Goal: Find specific page/section: Find specific page/section

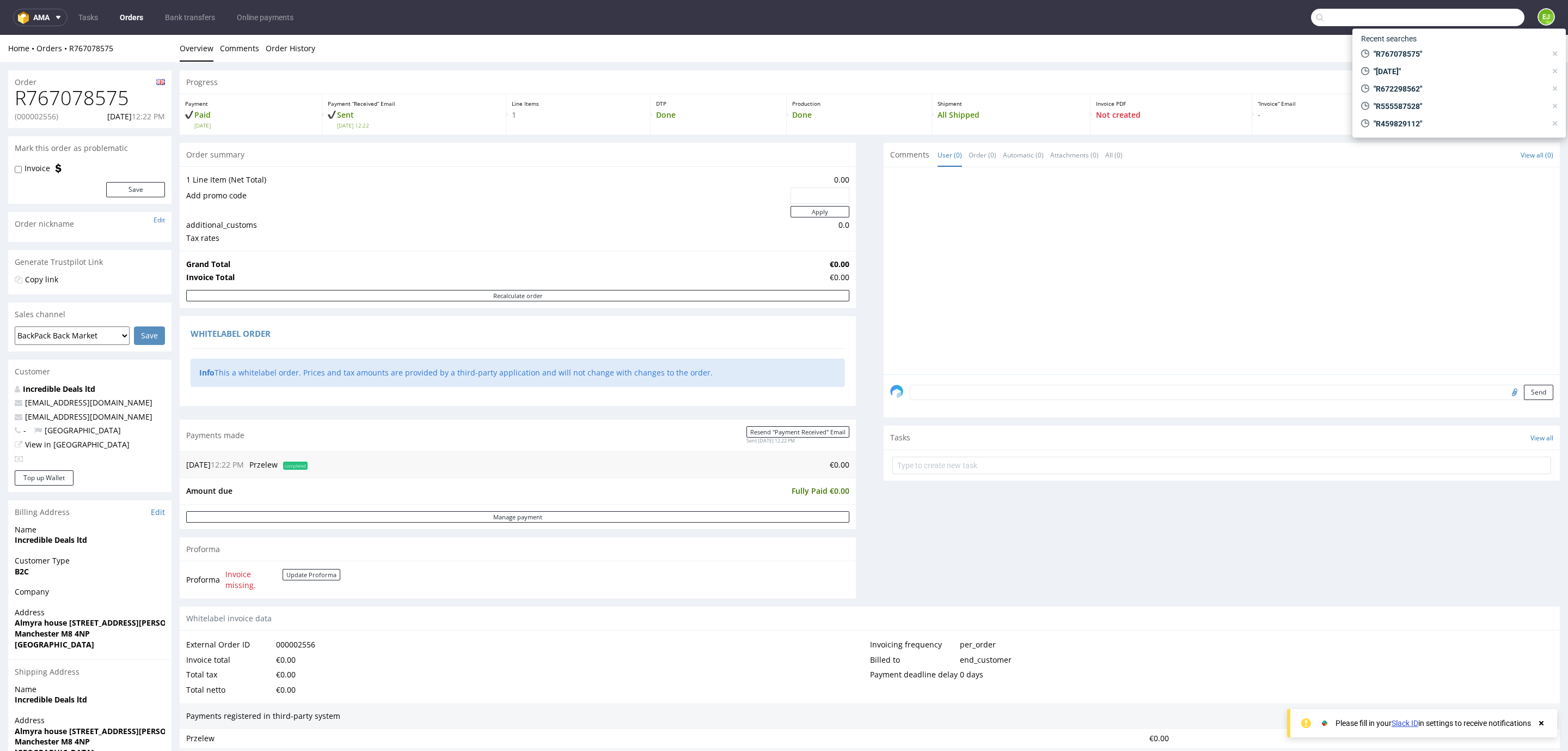
click at [1463, 19] on input "text" at bounding box center [1418, 17] width 214 height 18
paste input "R190326407_"
type input "R190326407"
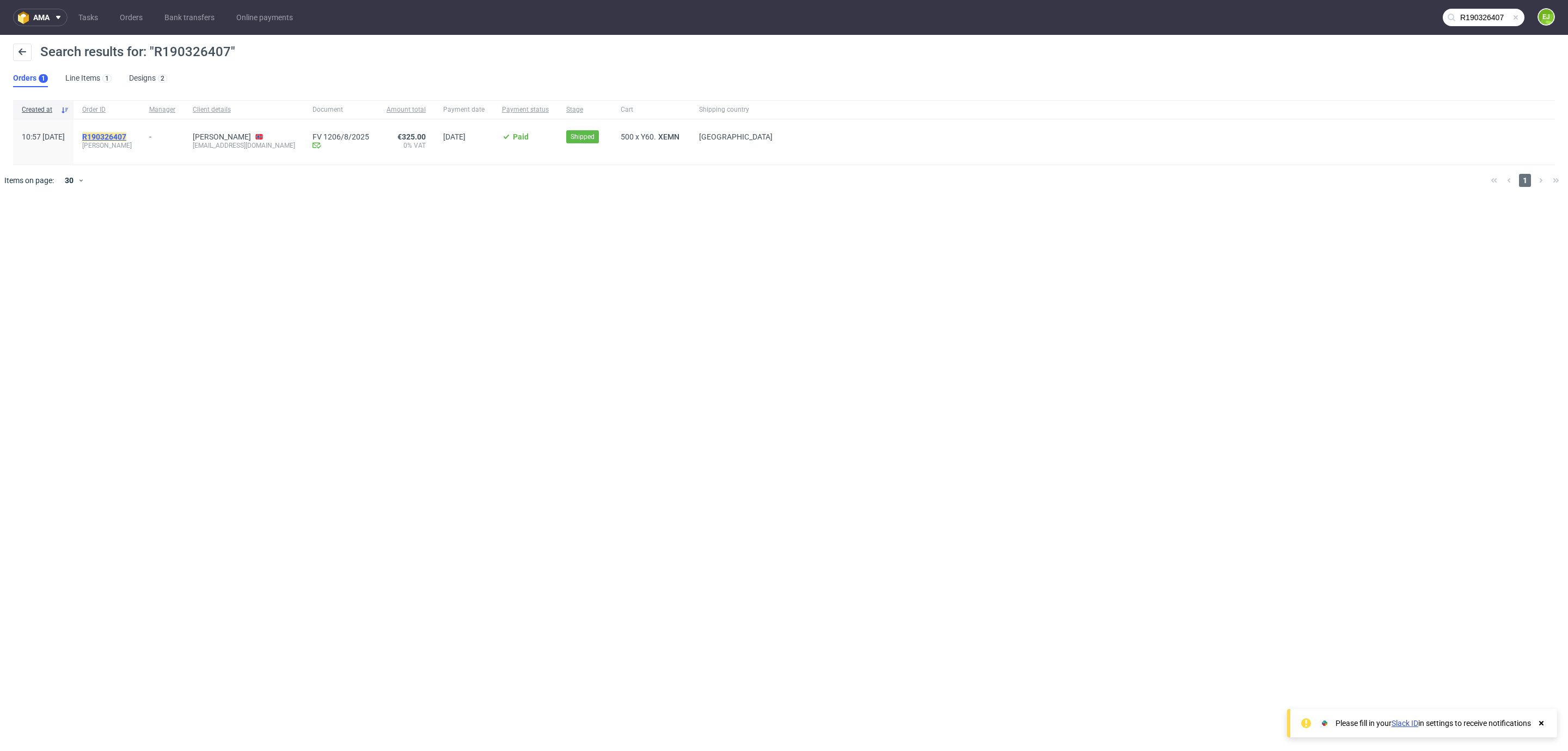
click at [127, 139] on mark "R190326407" at bounding box center [104, 136] width 44 height 9
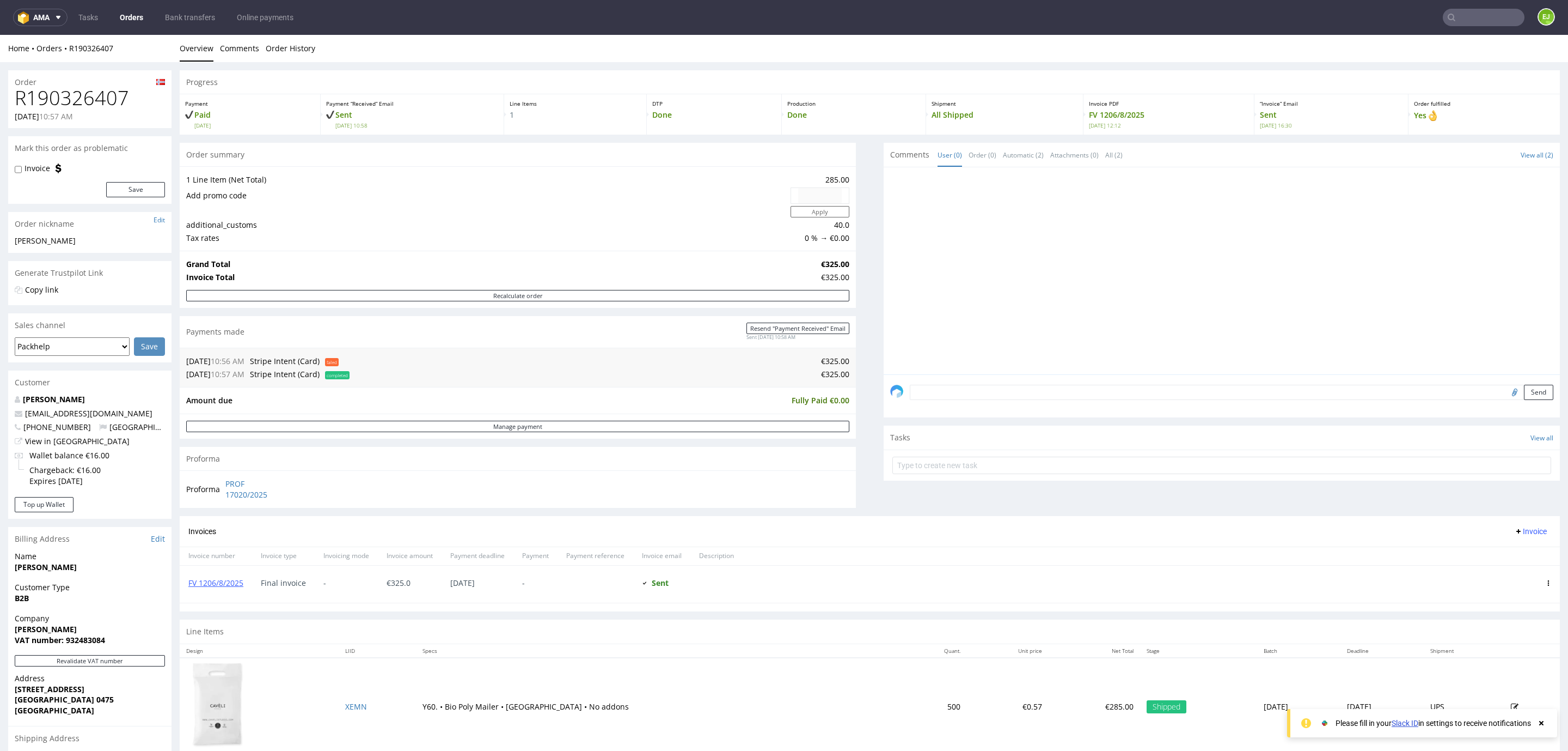
scroll to position [147, 0]
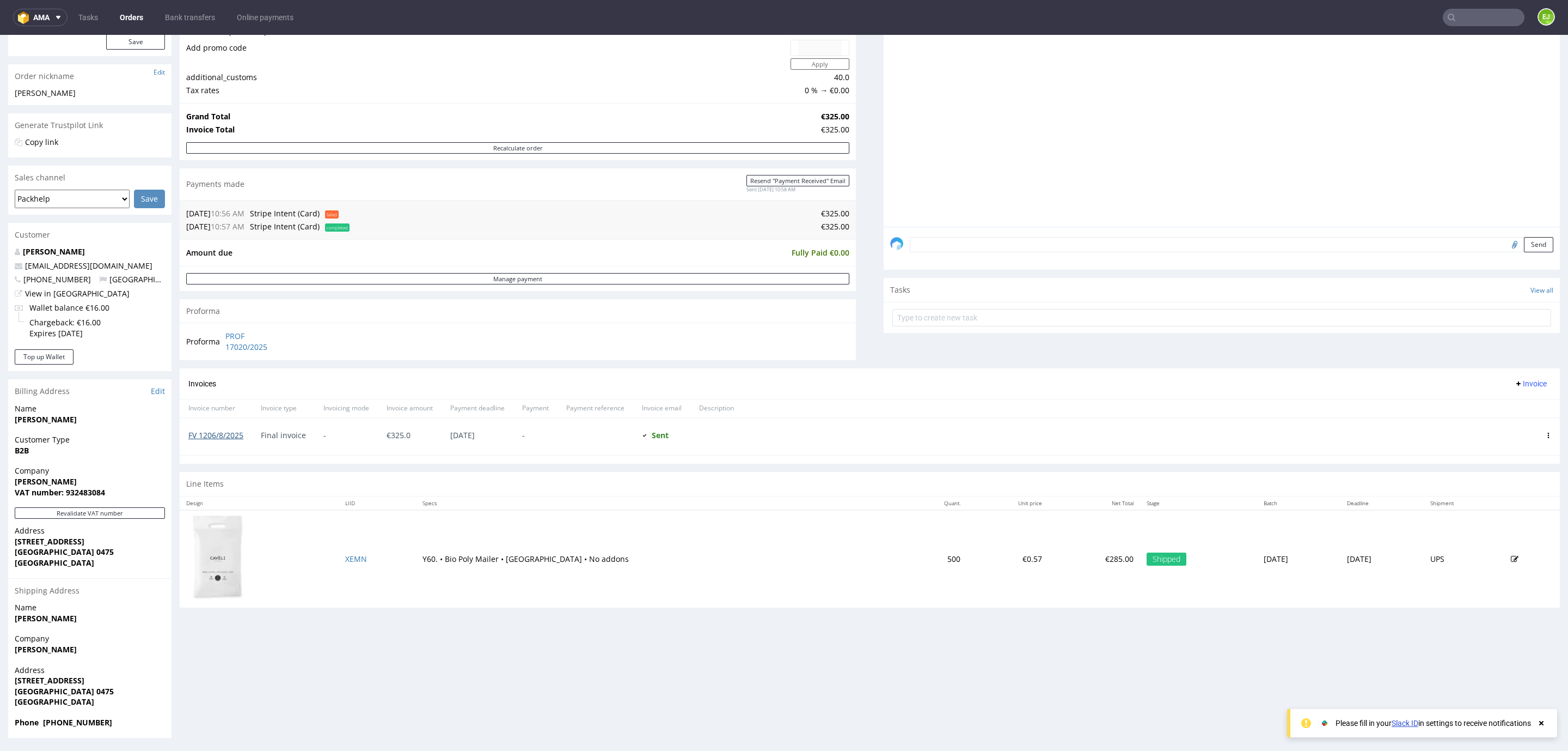
click at [211, 440] on link "FV 1206/8/2025" at bounding box center [215, 435] width 55 height 10
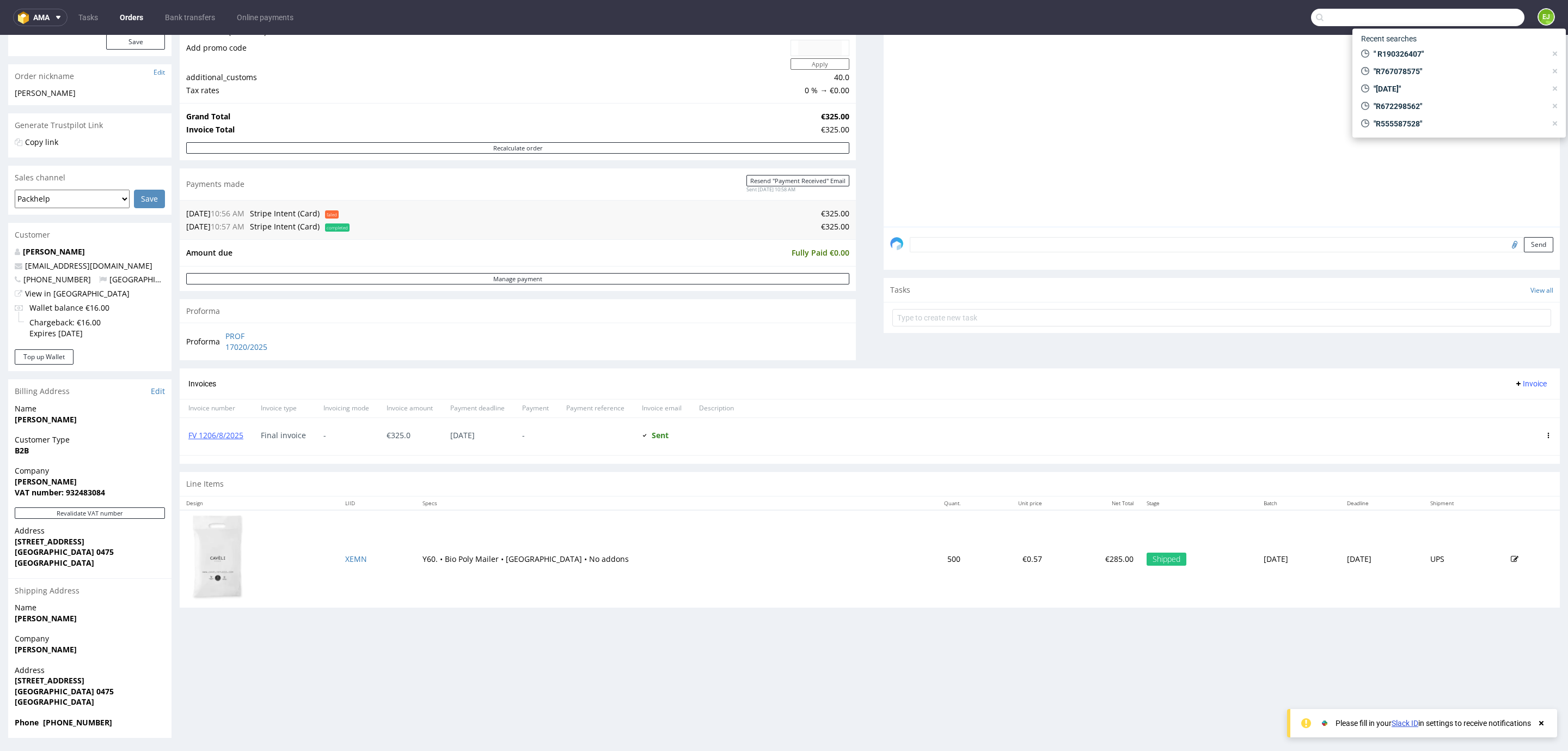
click at [1462, 23] on input "text" at bounding box center [1418, 17] width 214 height 18
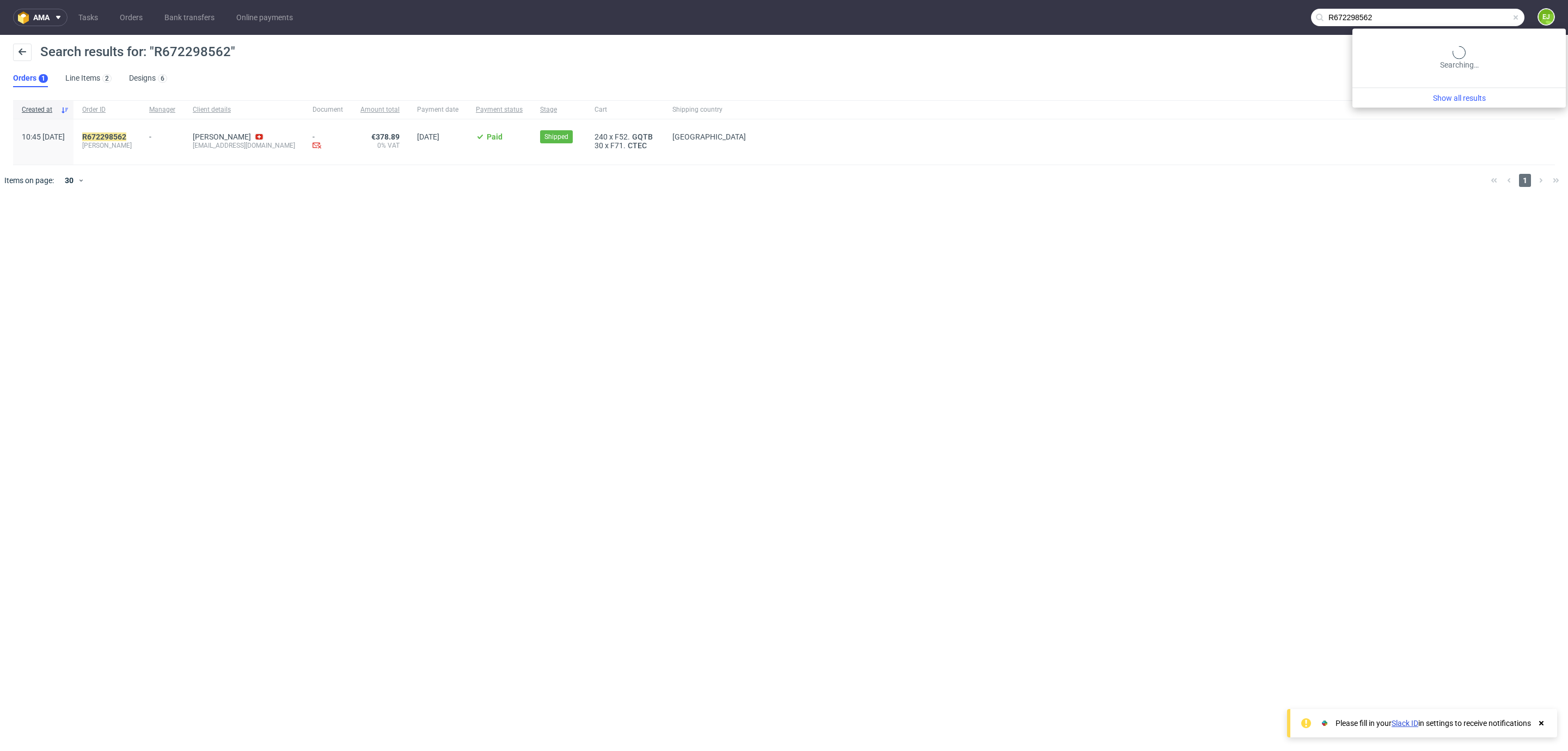
click at [1477, 22] on input "R672298562" at bounding box center [1418, 17] width 214 height 18
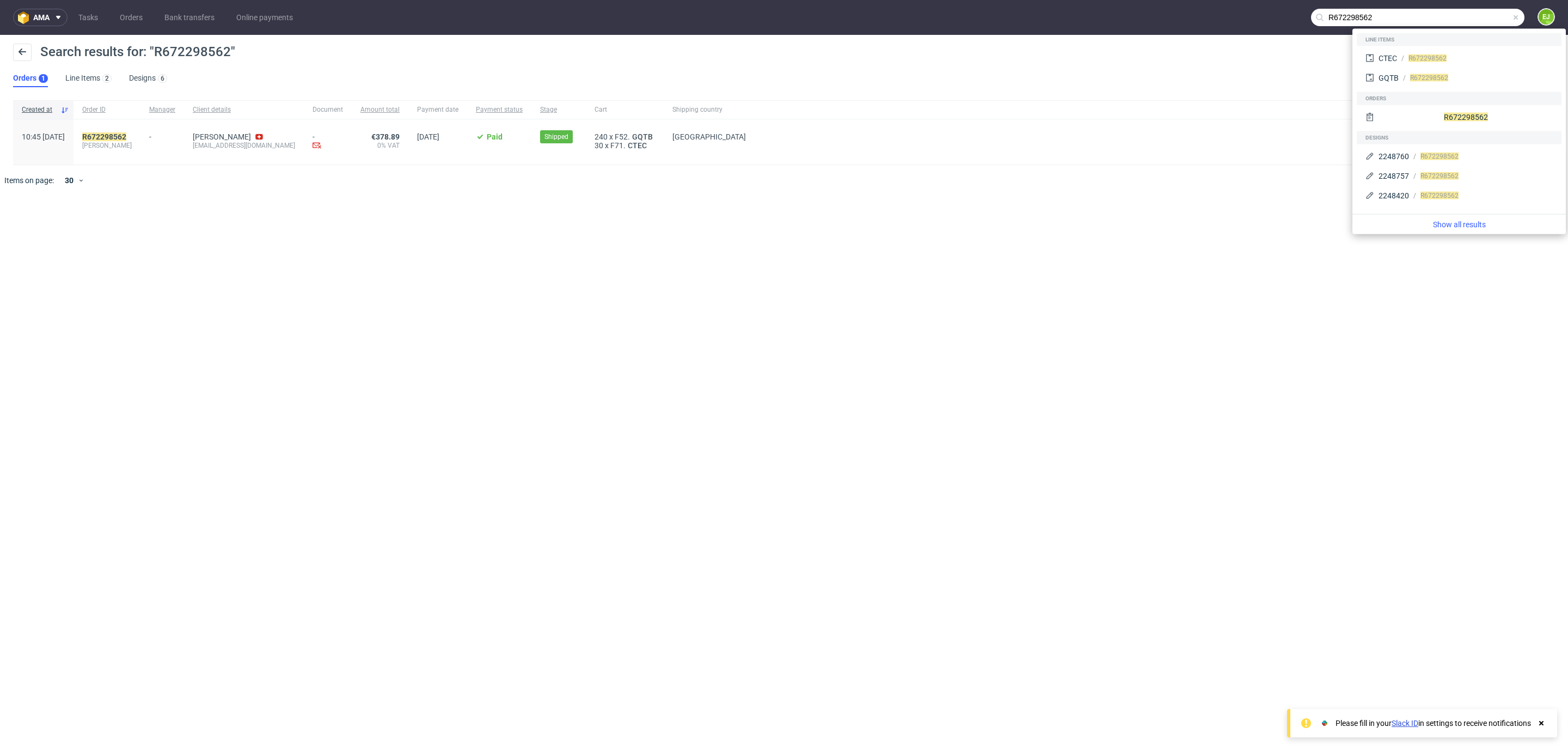
paste input "469615018_"
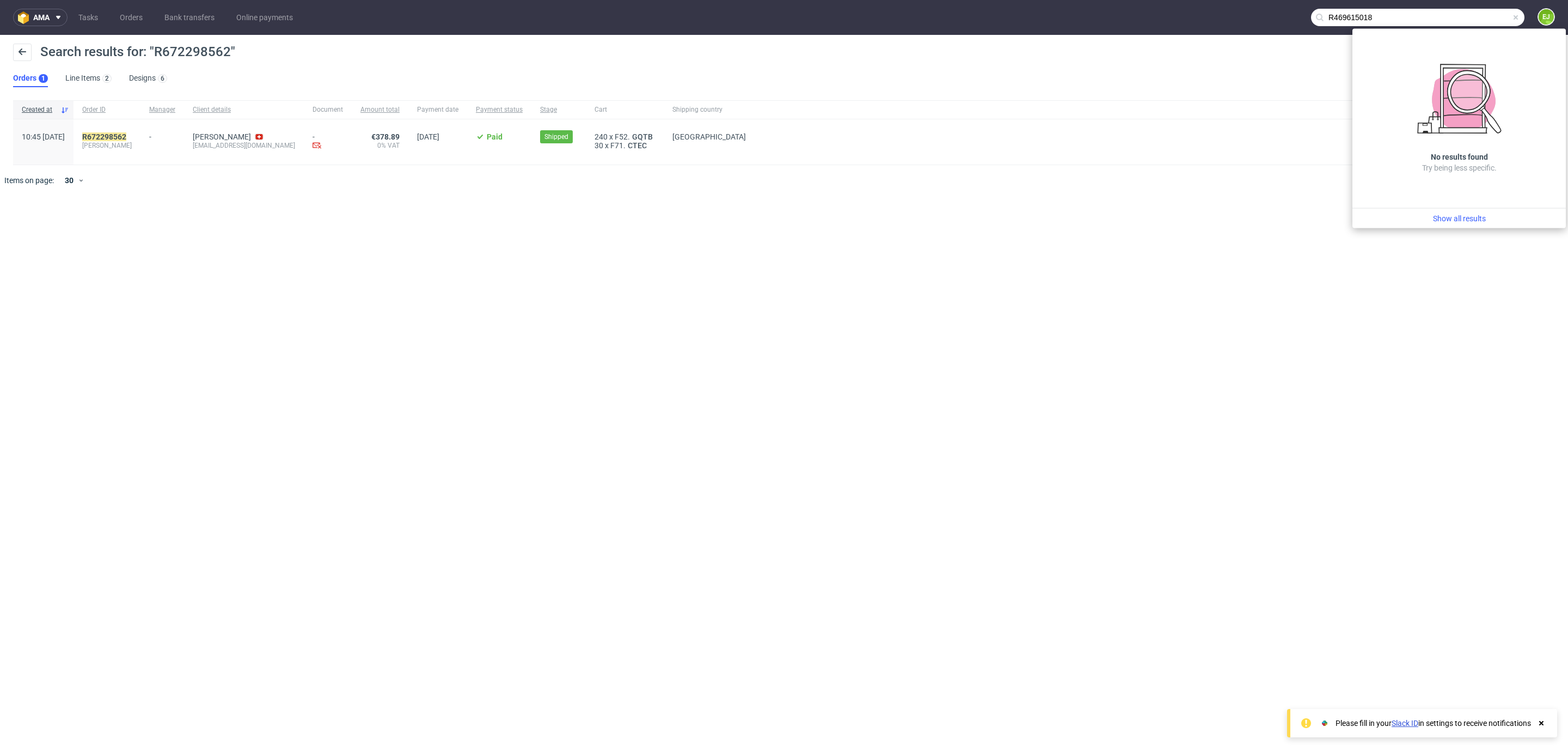
type input "R469615018"
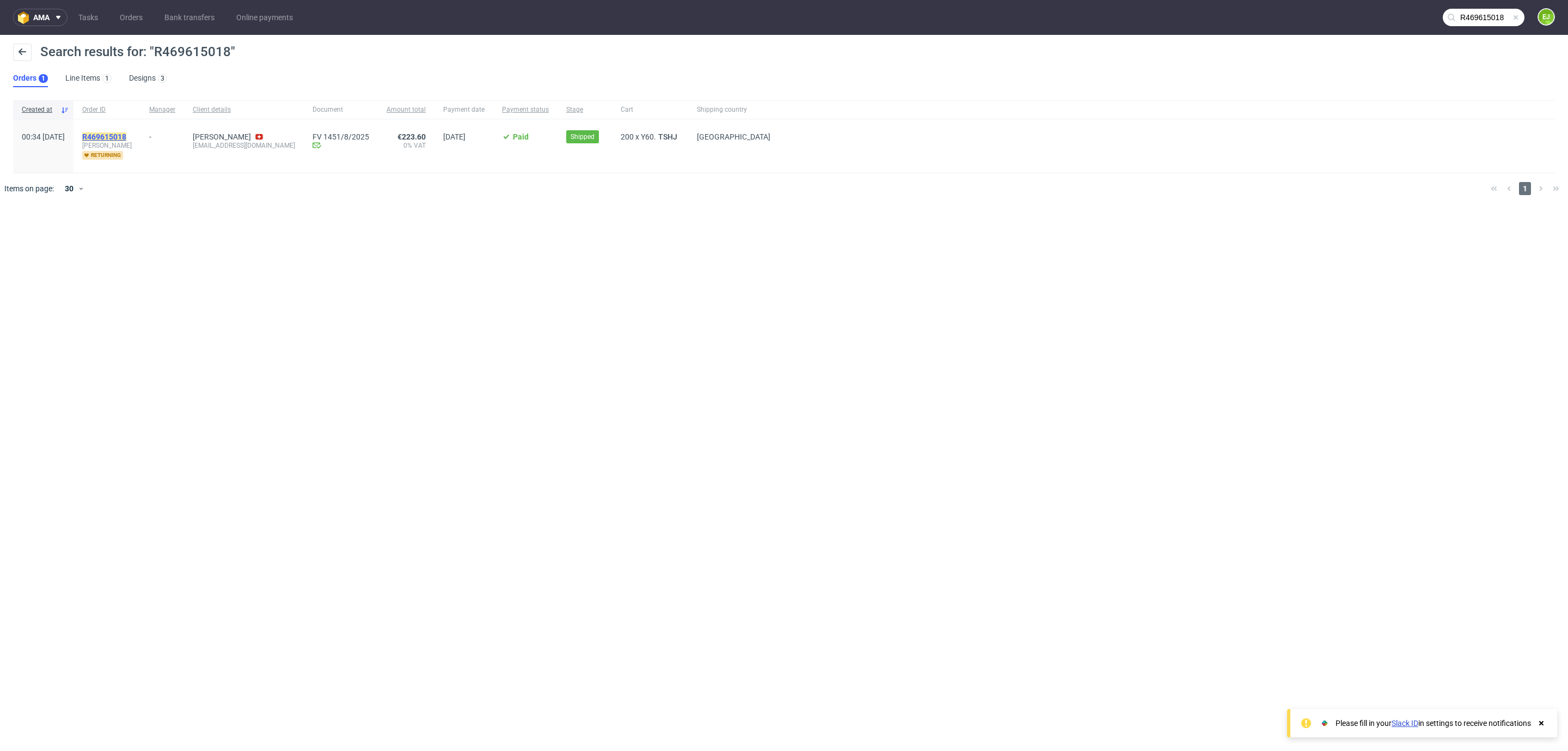
click at [127, 136] on mark "R469615018" at bounding box center [104, 136] width 44 height 9
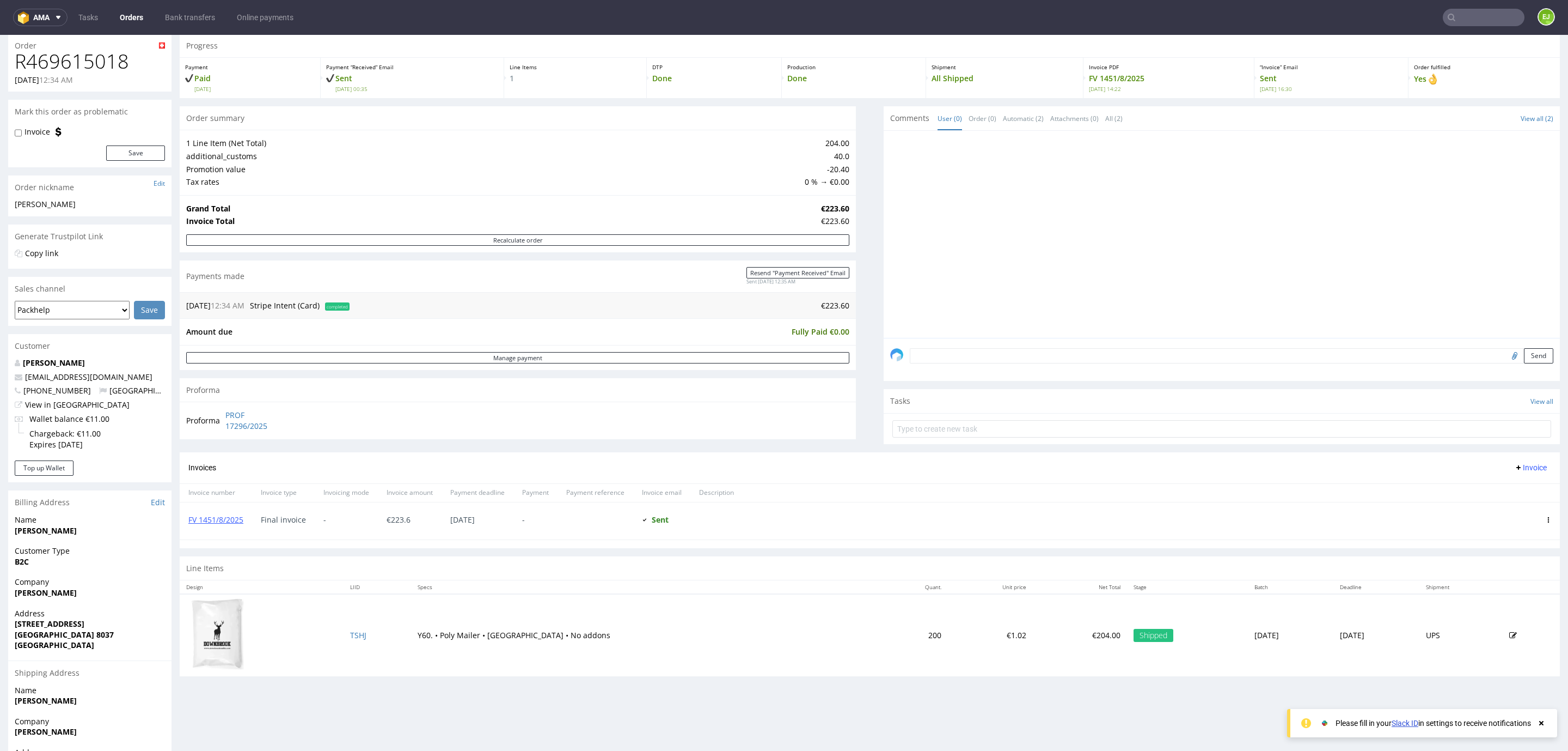
scroll to position [38, 0]
click at [235, 520] on link "FV 1451/8/2025" at bounding box center [215, 518] width 55 height 10
